Goal: Information Seeking & Learning: Learn about a topic

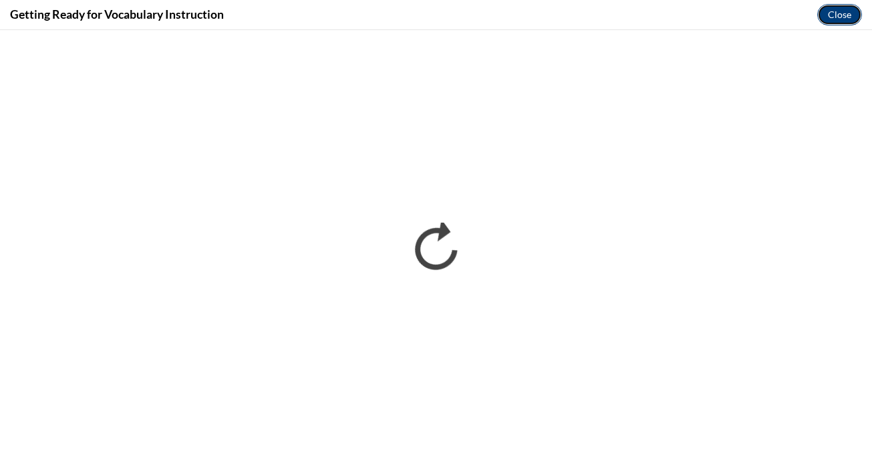
click at [834, 19] on button "Close" at bounding box center [839, 14] width 45 height 21
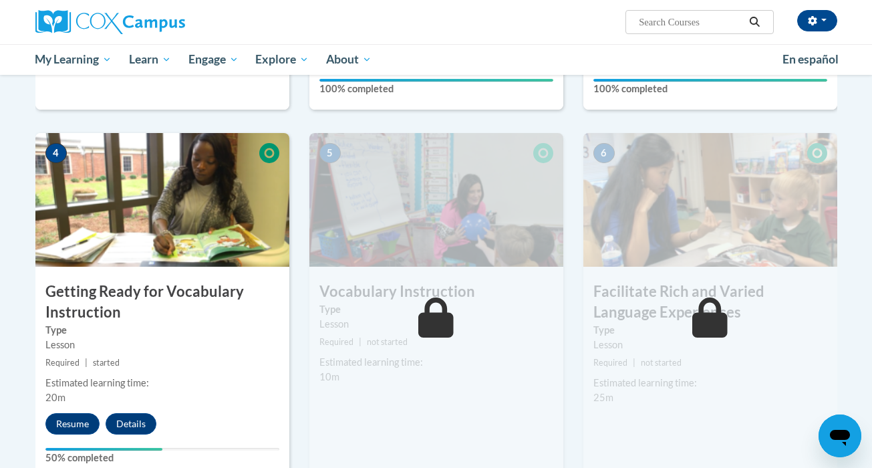
scroll to position [586, 0]
click at [75, 414] on button "Resume" at bounding box center [72, 422] width 54 height 21
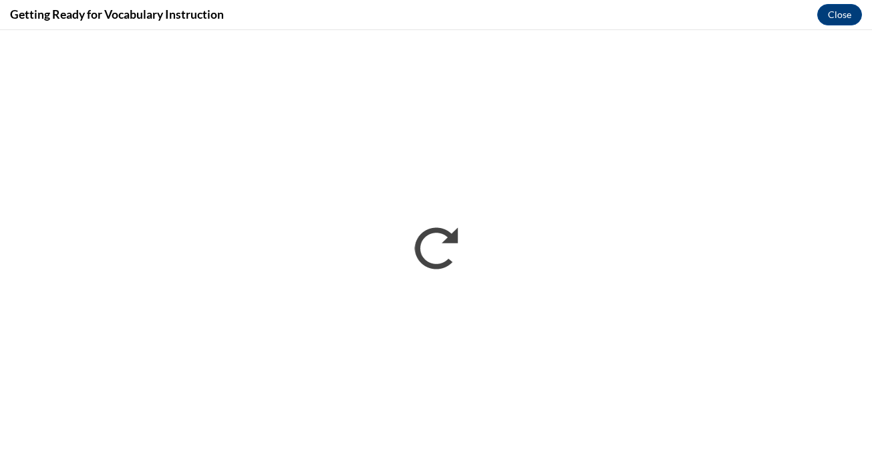
scroll to position [0, 0]
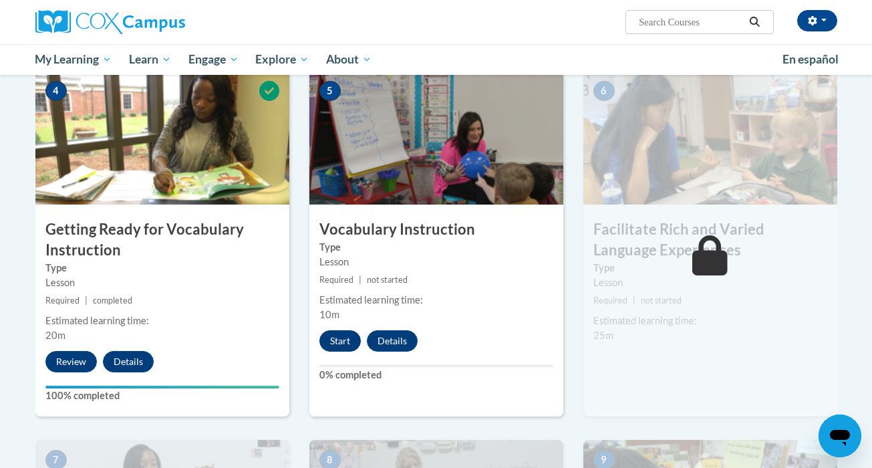
scroll to position [647, 0]
click at [343, 343] on button "Start" at bounding box center [339, 340] width 41 height 21
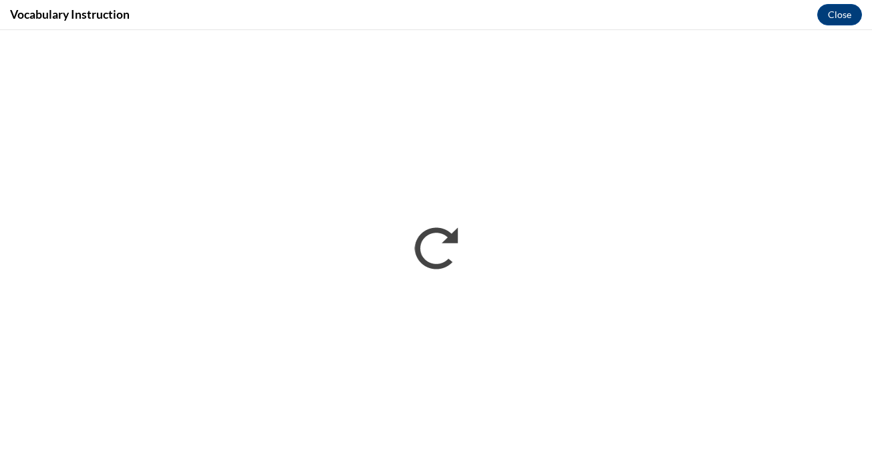
scroll to position [0, 0]
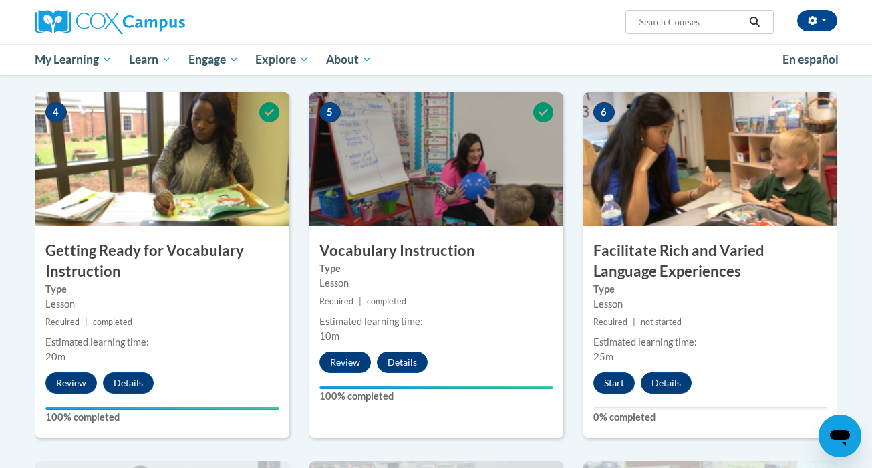
scroll to position [616, 0]
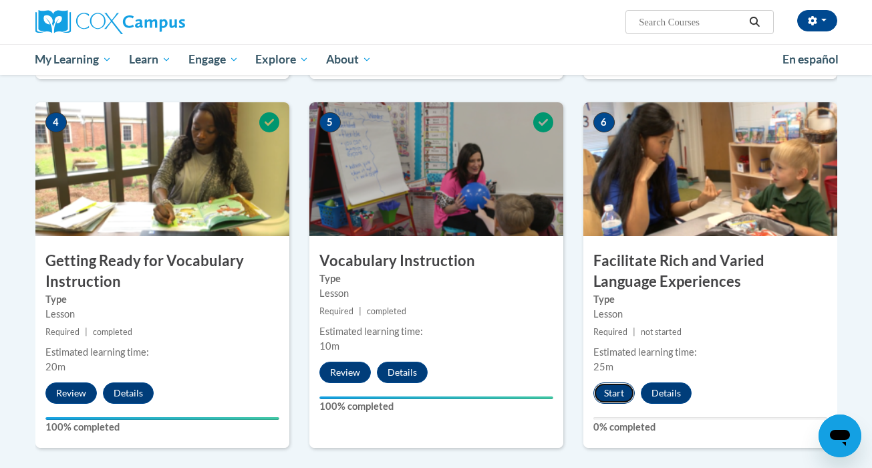
click at [612, 386] on button "Start" at bounding box center [614, 392] width 41 height 21
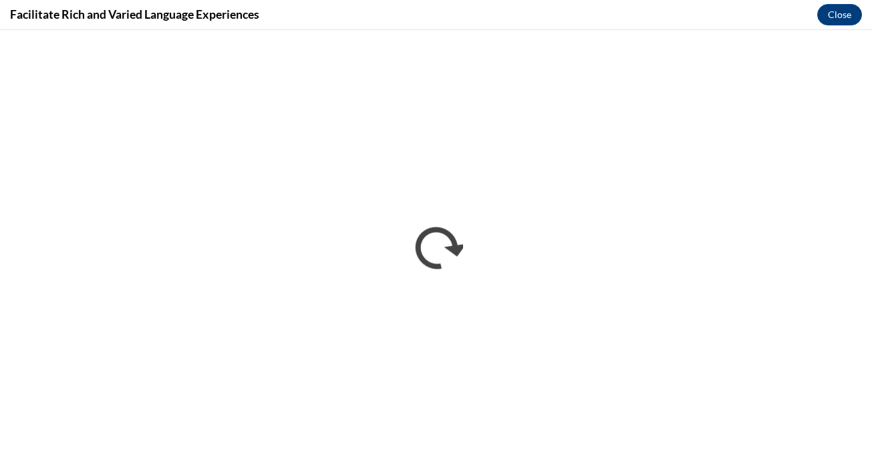
scroll to position [0, 0]
